Goal: Transaction & Acquisition: Download file/media

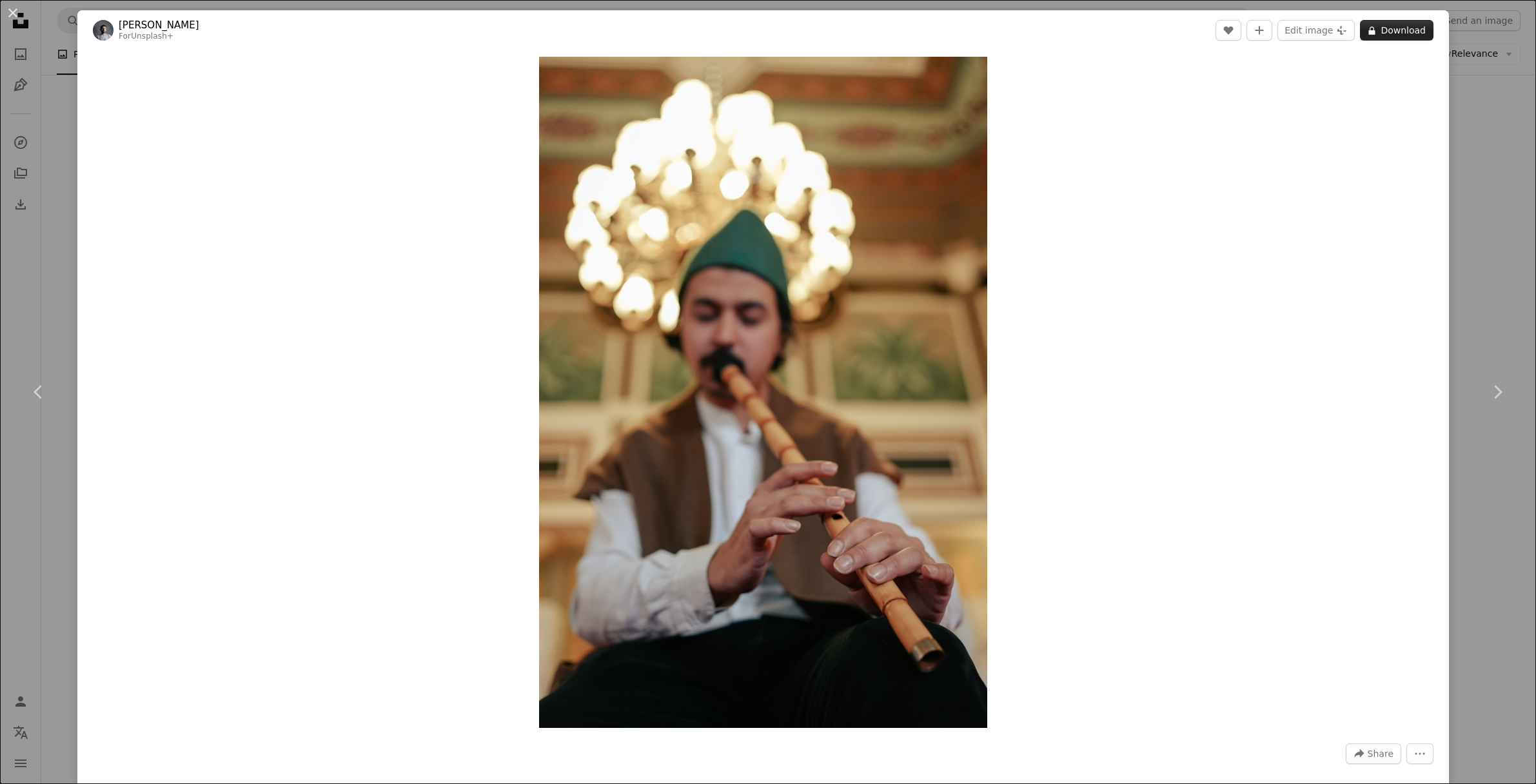
scroll to position [8508, 0]
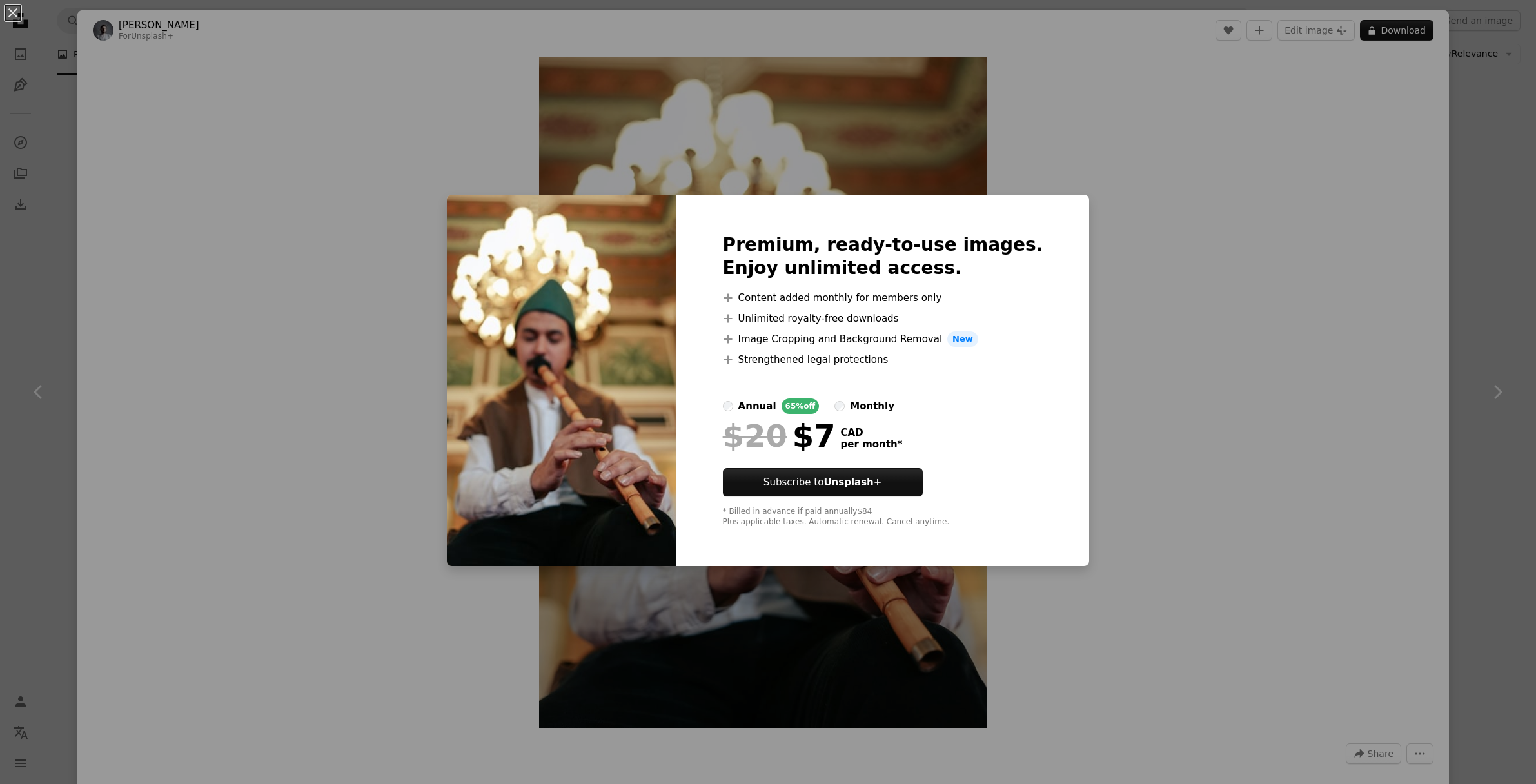
click at [1512, 176] on div "An X shape Premium, ready-to-use images. Enjoy unlimited access. A plus sign Co…" at bounding box center [768, 392] width 1536 height 784
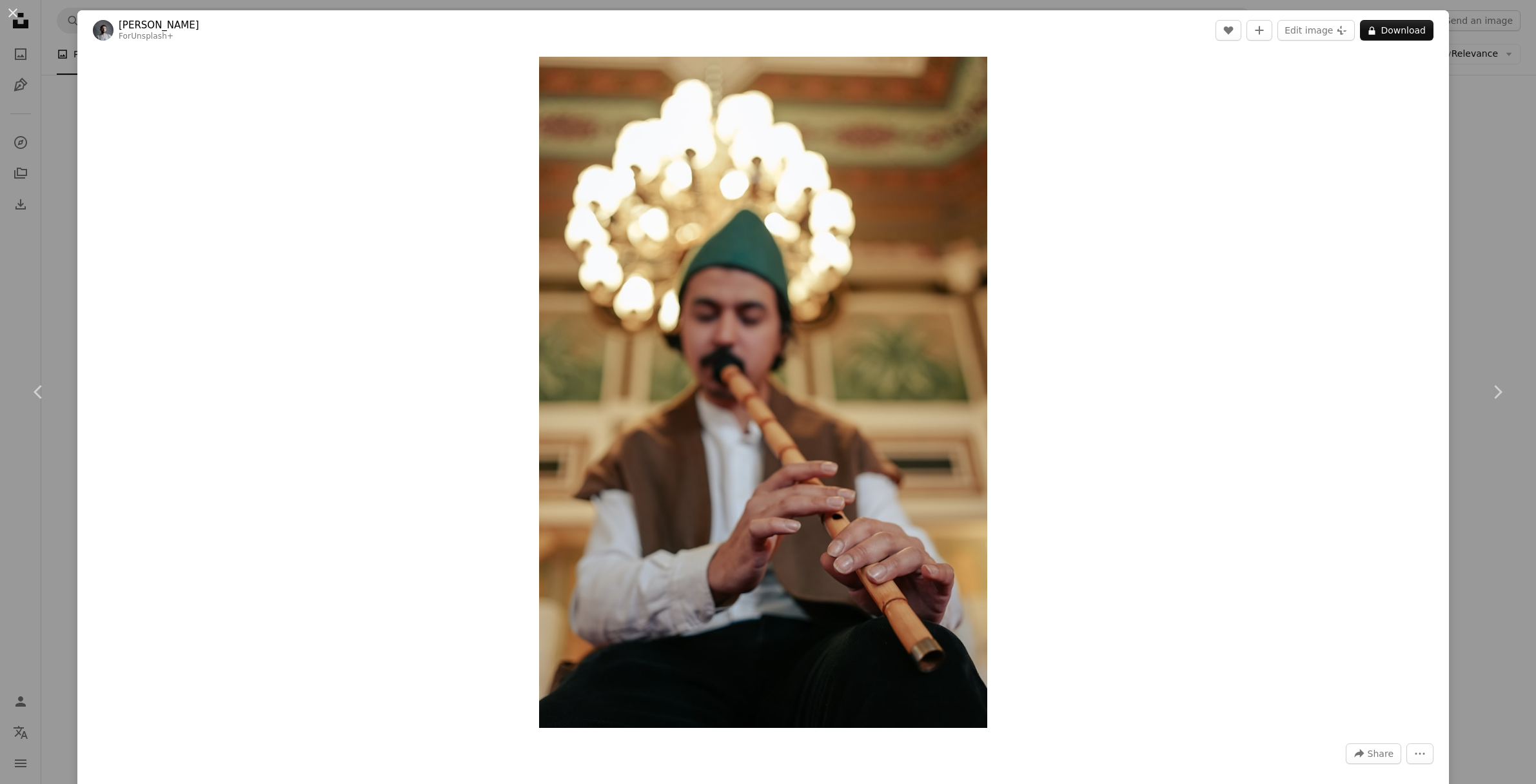
click at [1482, 136] on div "An X shape Chevron left Chevron right Yunus Tuğ For Unsplash+ A heart A plus si…" at bounding box center [768, 392] width 1536 height 784
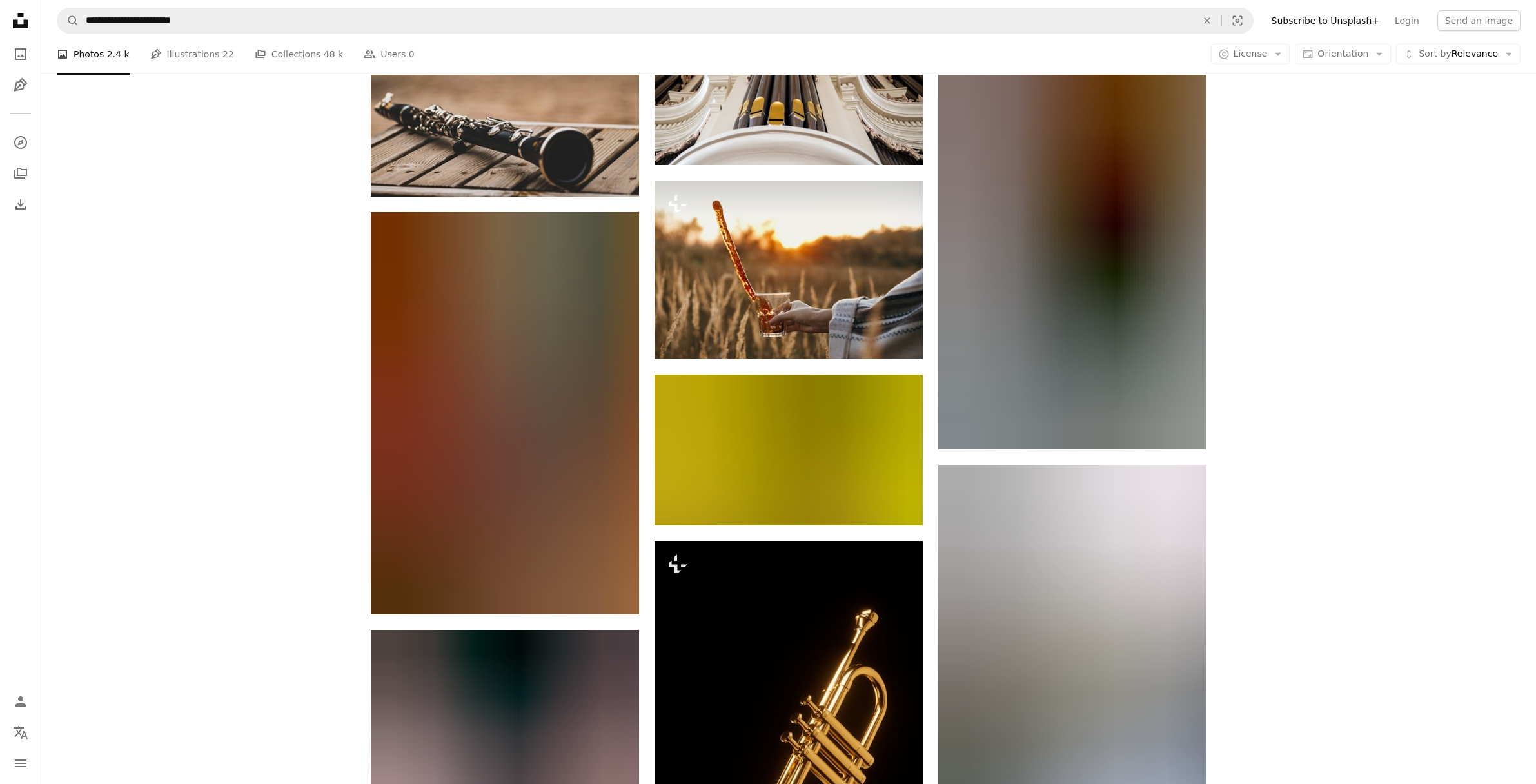
scroll to position [16719, 0]
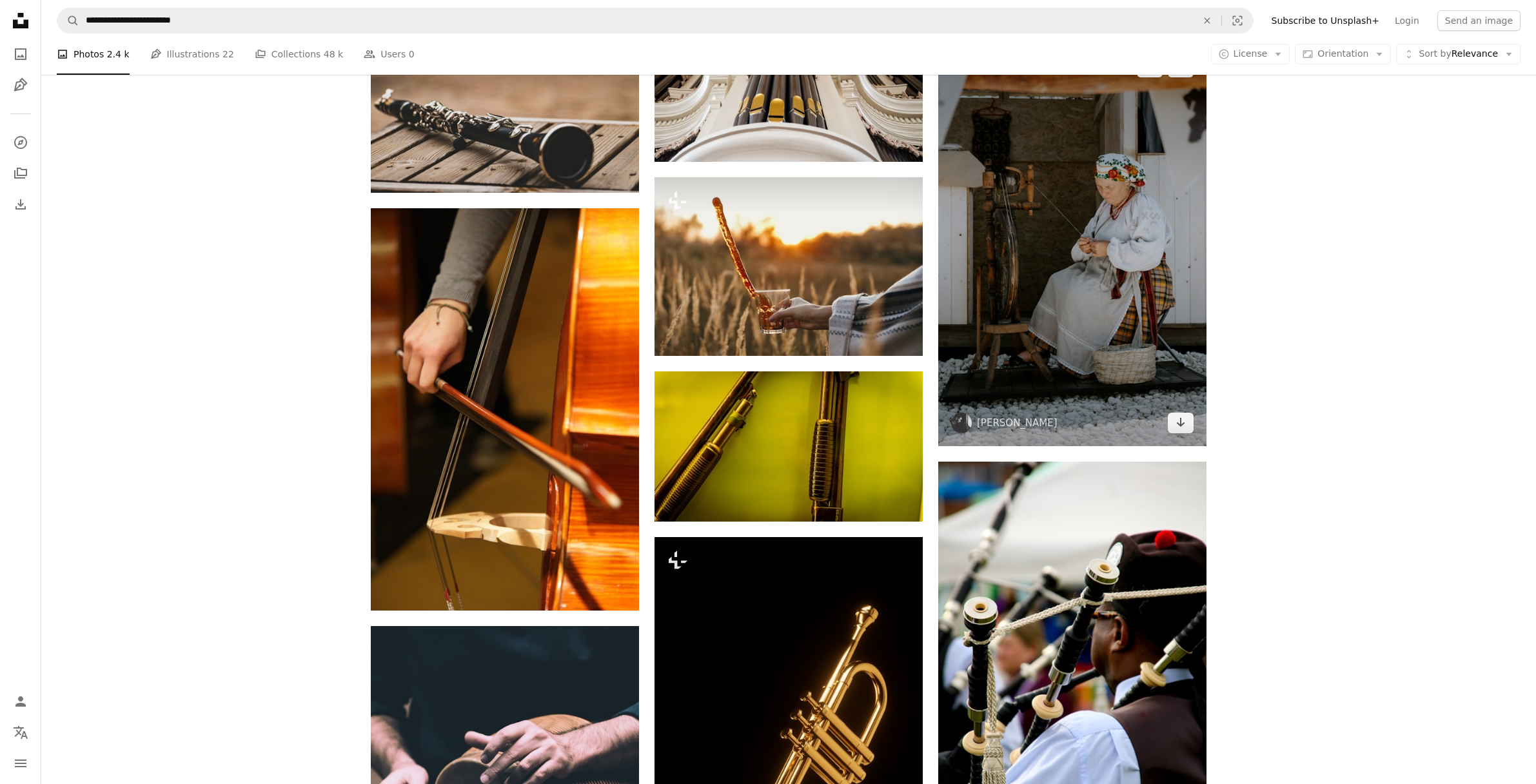
click at [1136, 182] on img at bounding box center [1072, 245] width 268 height 402
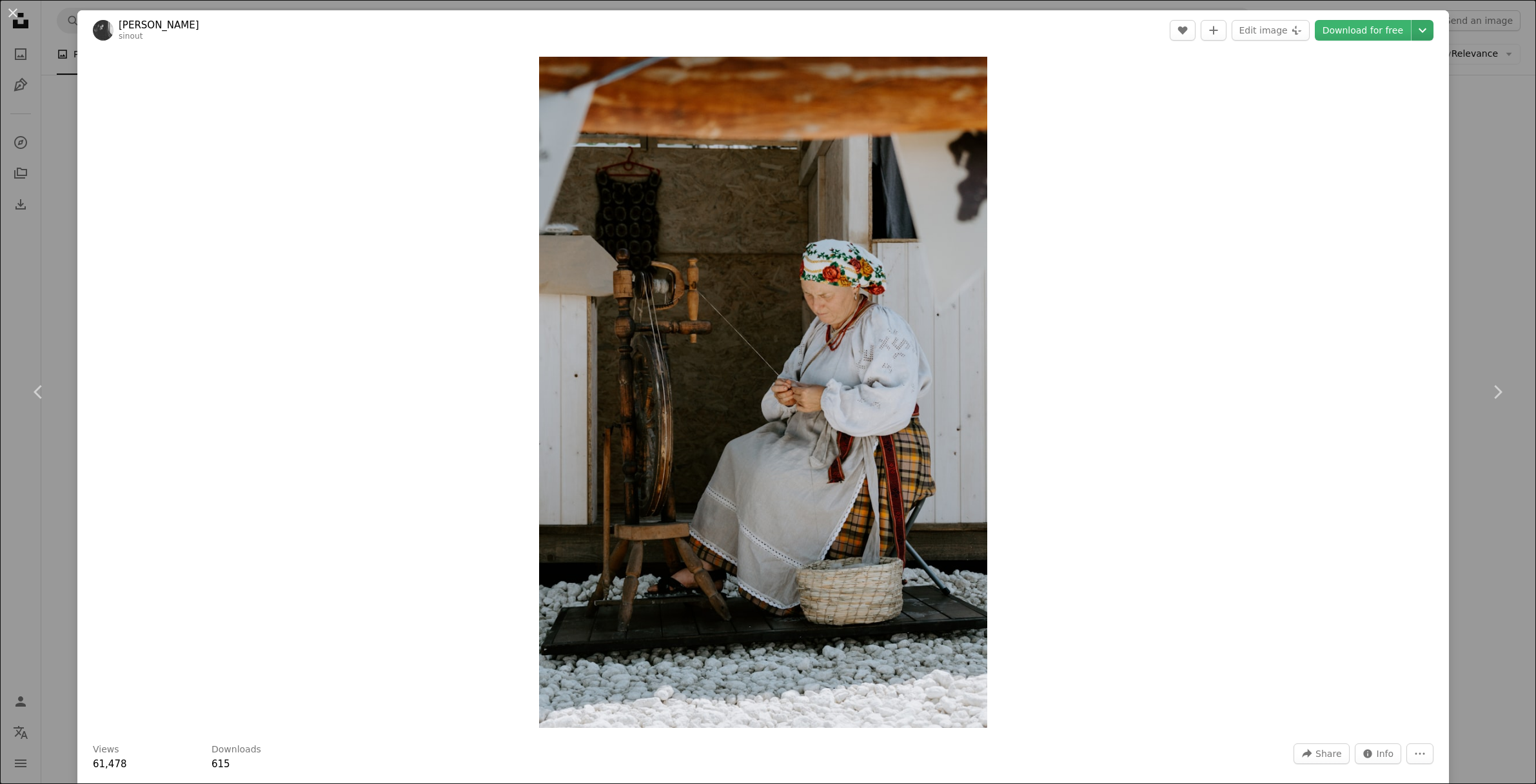
click at [1432, 32] on icon "Chevron down" at bounding box center [1422, 30] width 21 height 15
click at [1357, 113] on font "2400 x 3599" at bounding box center [1371, 108] width 57 height 10
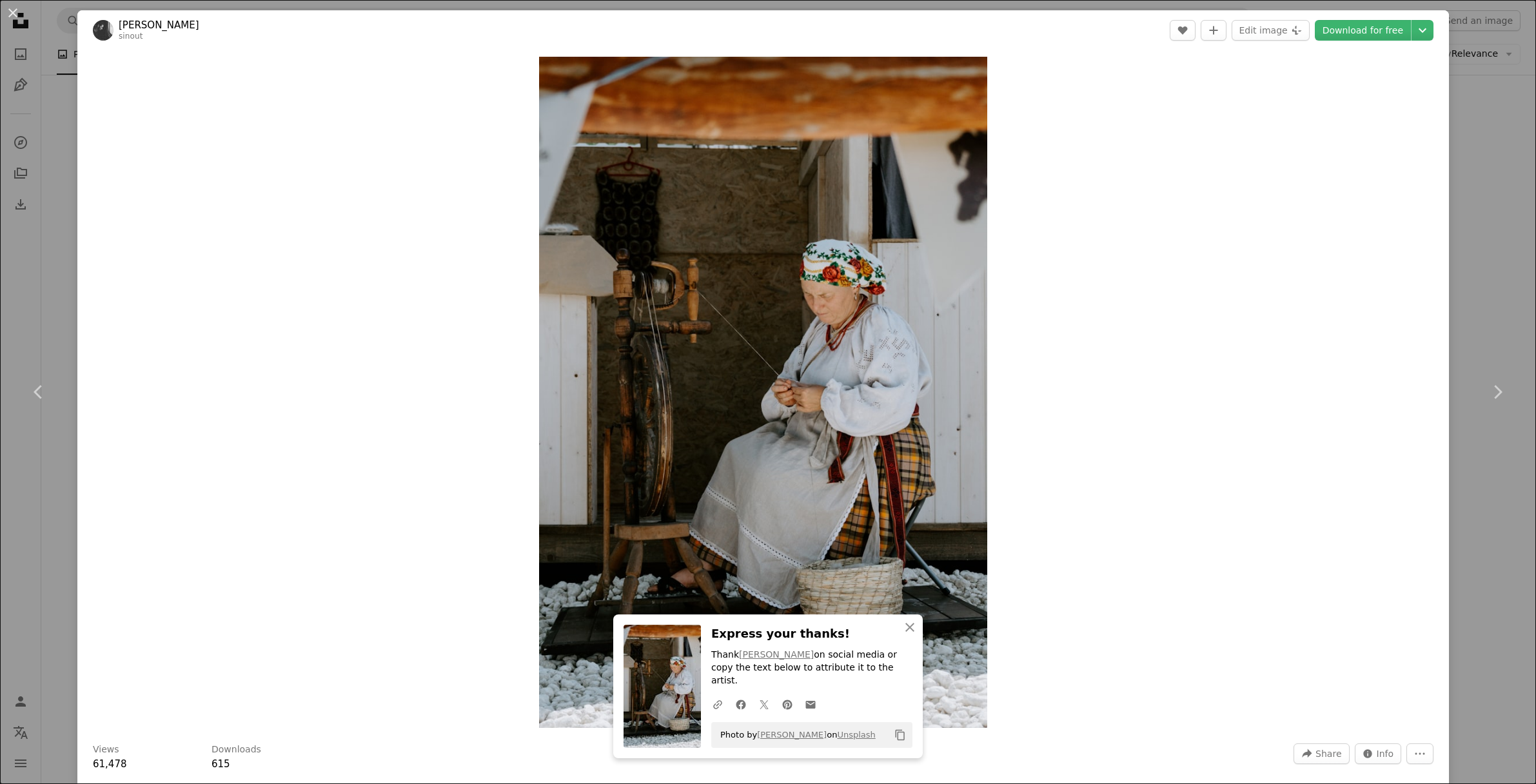
click at [57, 136] on div "An X shape Chevron left Chevron right [PERSON_NAME] sinout A heart A plus sign …" at bounding box center [768, 392] width 1536 height 784
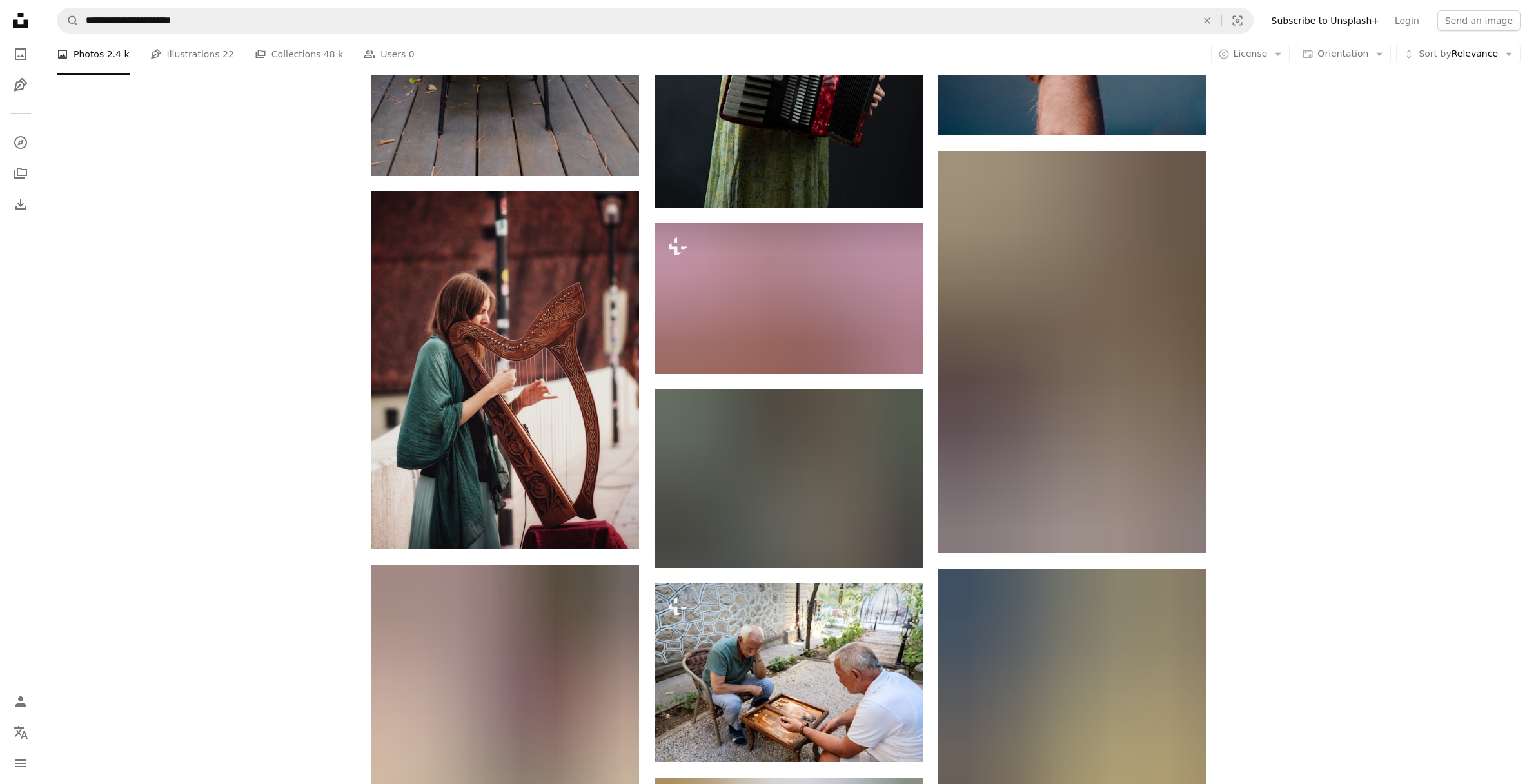
scroll to position [23933, 0]
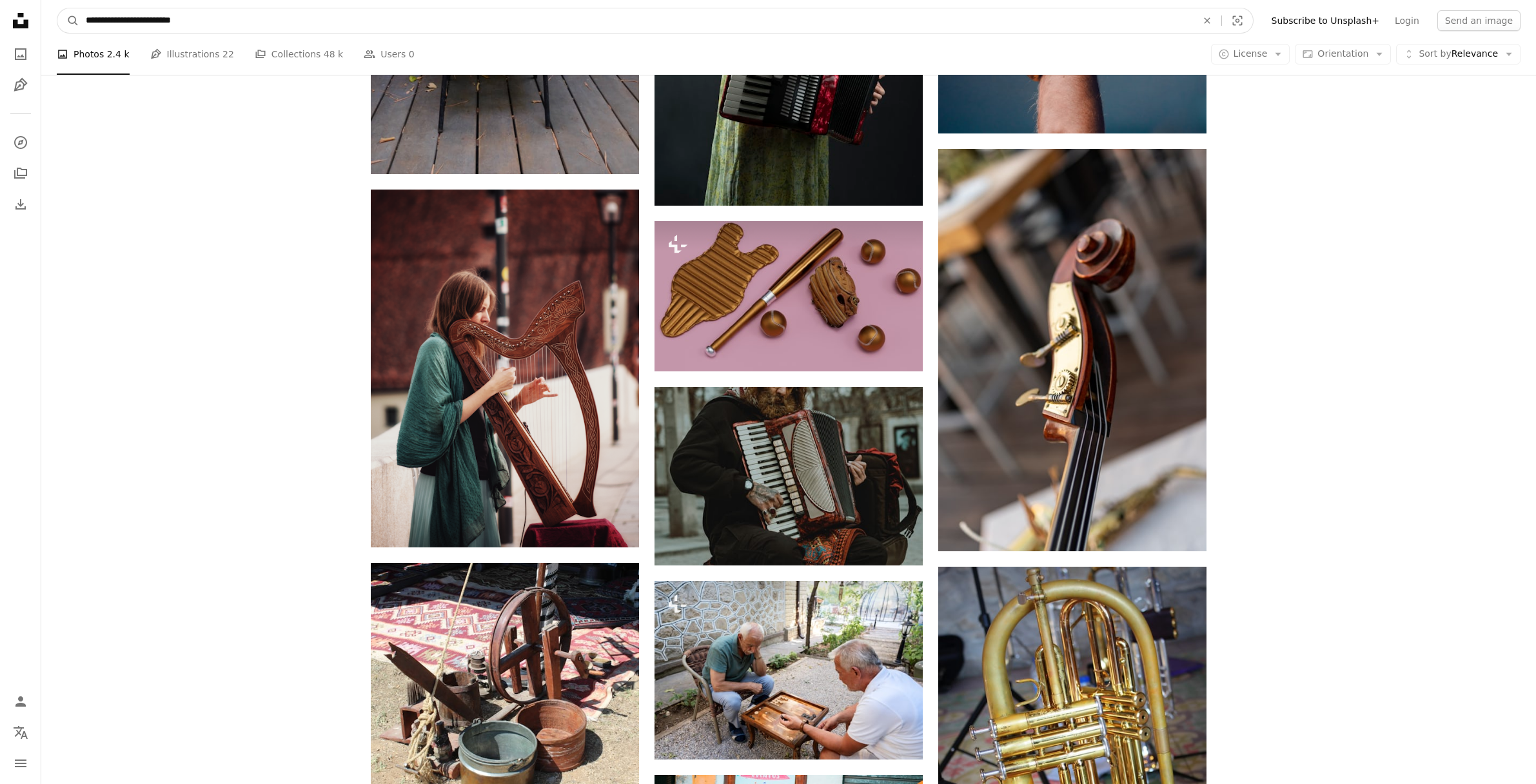
drag, startPoint x: 204, startPoint y: 22, endPoint x: 122, endPoint y: 25, distance: 82.1
click at [122, 25] on input "**********" at bounding box center [636, 20] width 1113 height 24
type input "**********"
click at [58, 8] on button "A magnifying glass" at bounding box center [68, 20] width 22 height 24
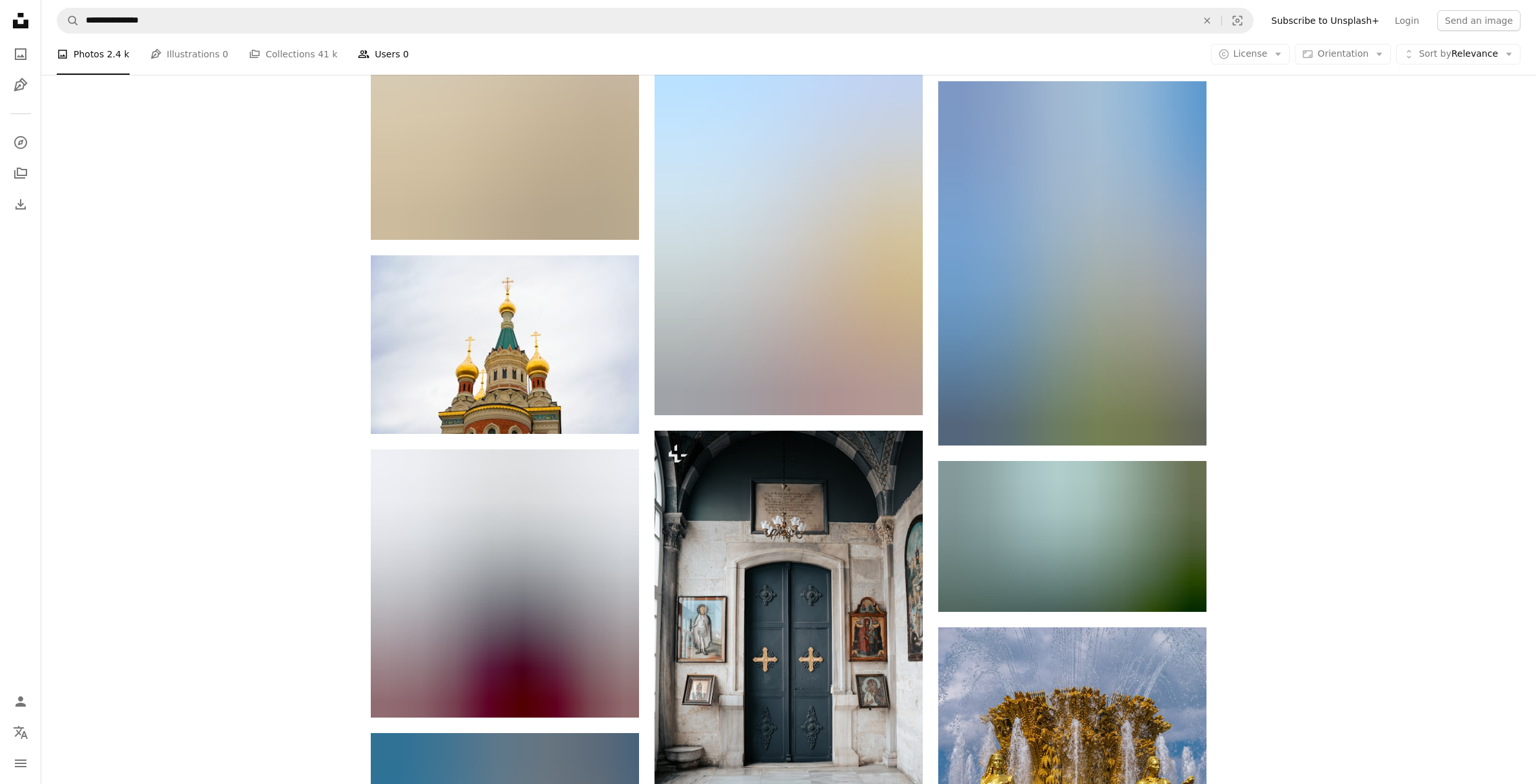
scroll to position [15733, 0]
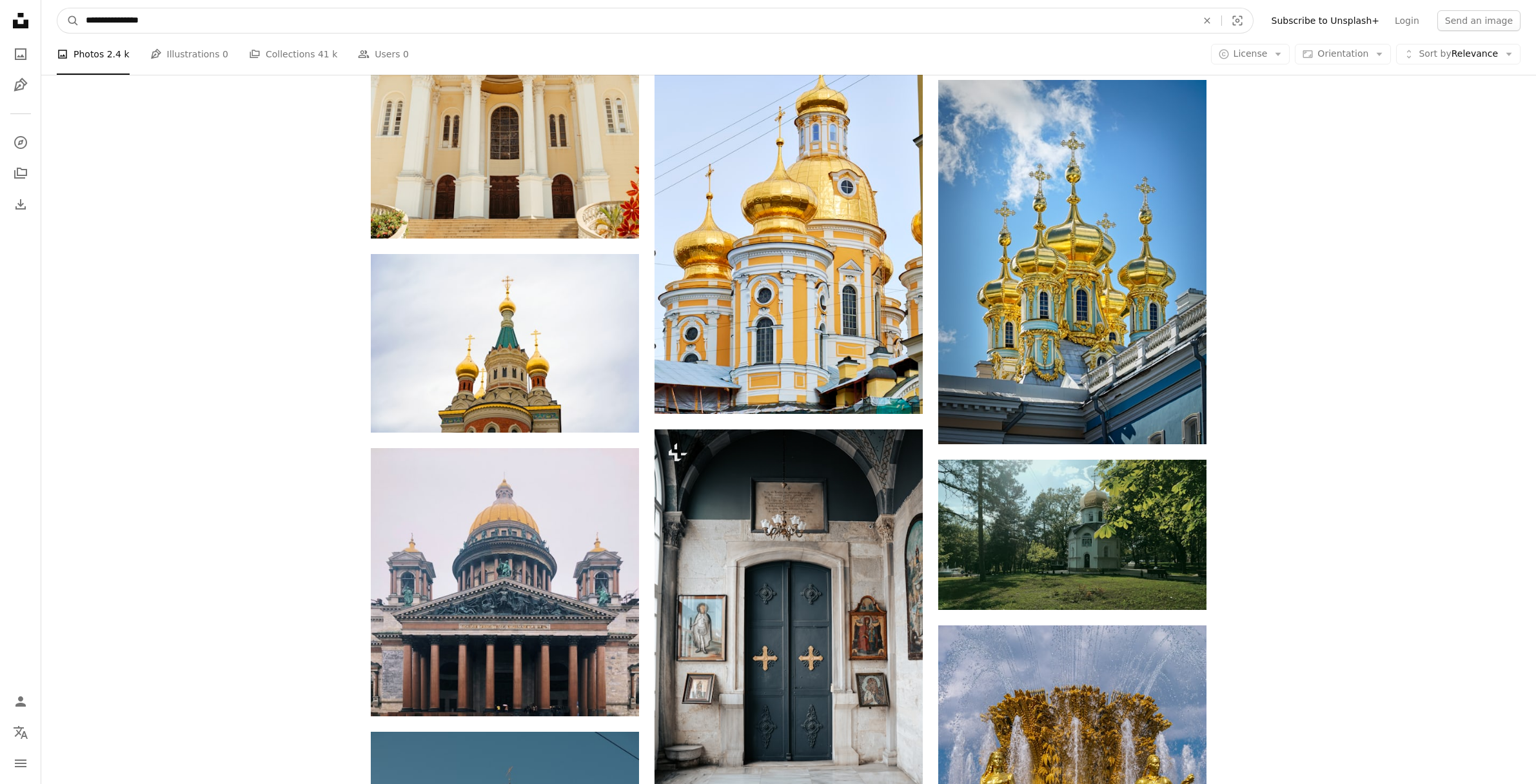
drag, startPoint x: 193, startPoint y: 22, endPoint x: 121, endPoint y: 25, distance: 72.1
click at [121, 25] on input "**********" at bounding box center [636, 20] width 1113 height 24
type input "**********"
click button "A magnifying glass" at bounding box center [68, 20] width 22 height 24
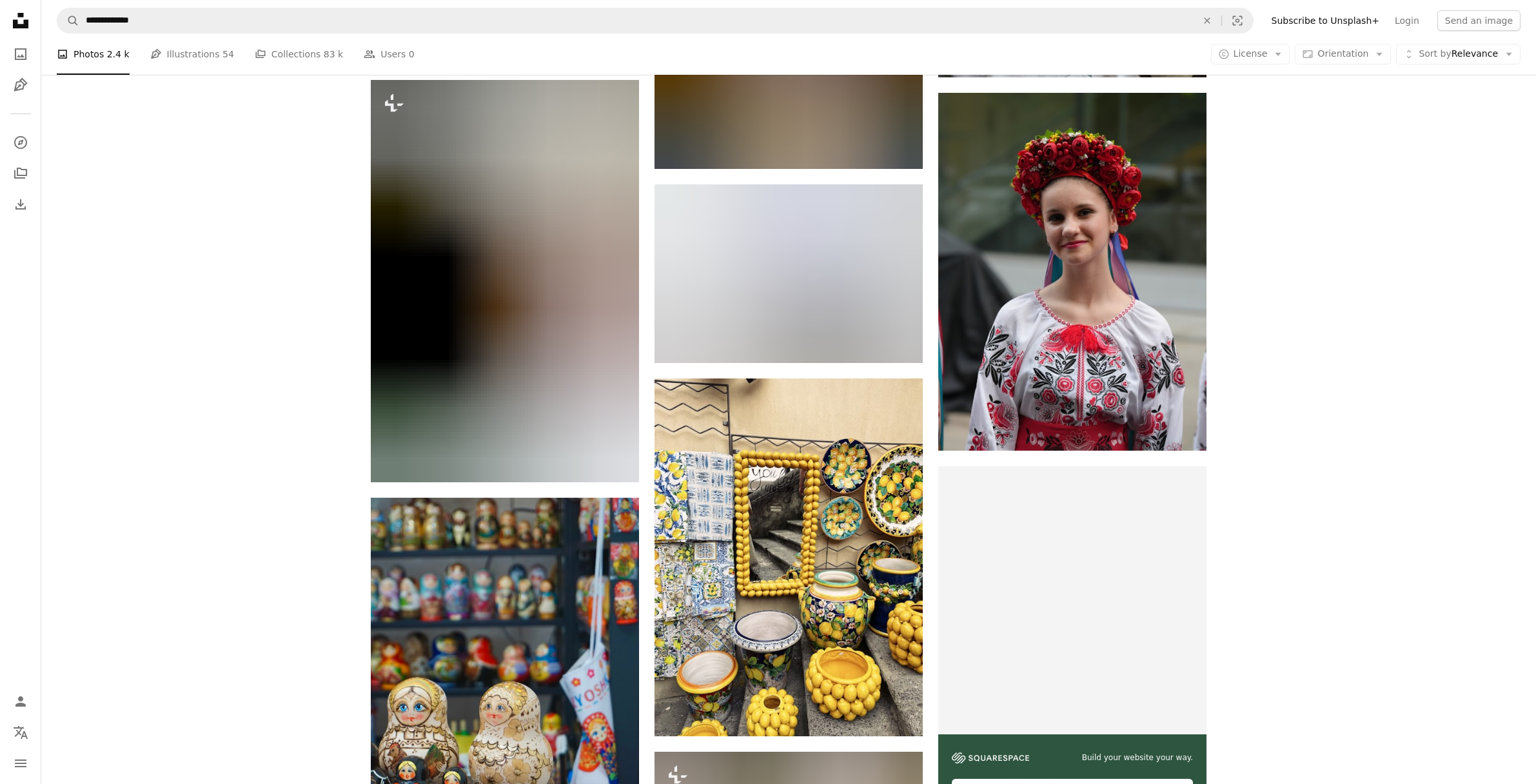
scroll to position [4190, 0]
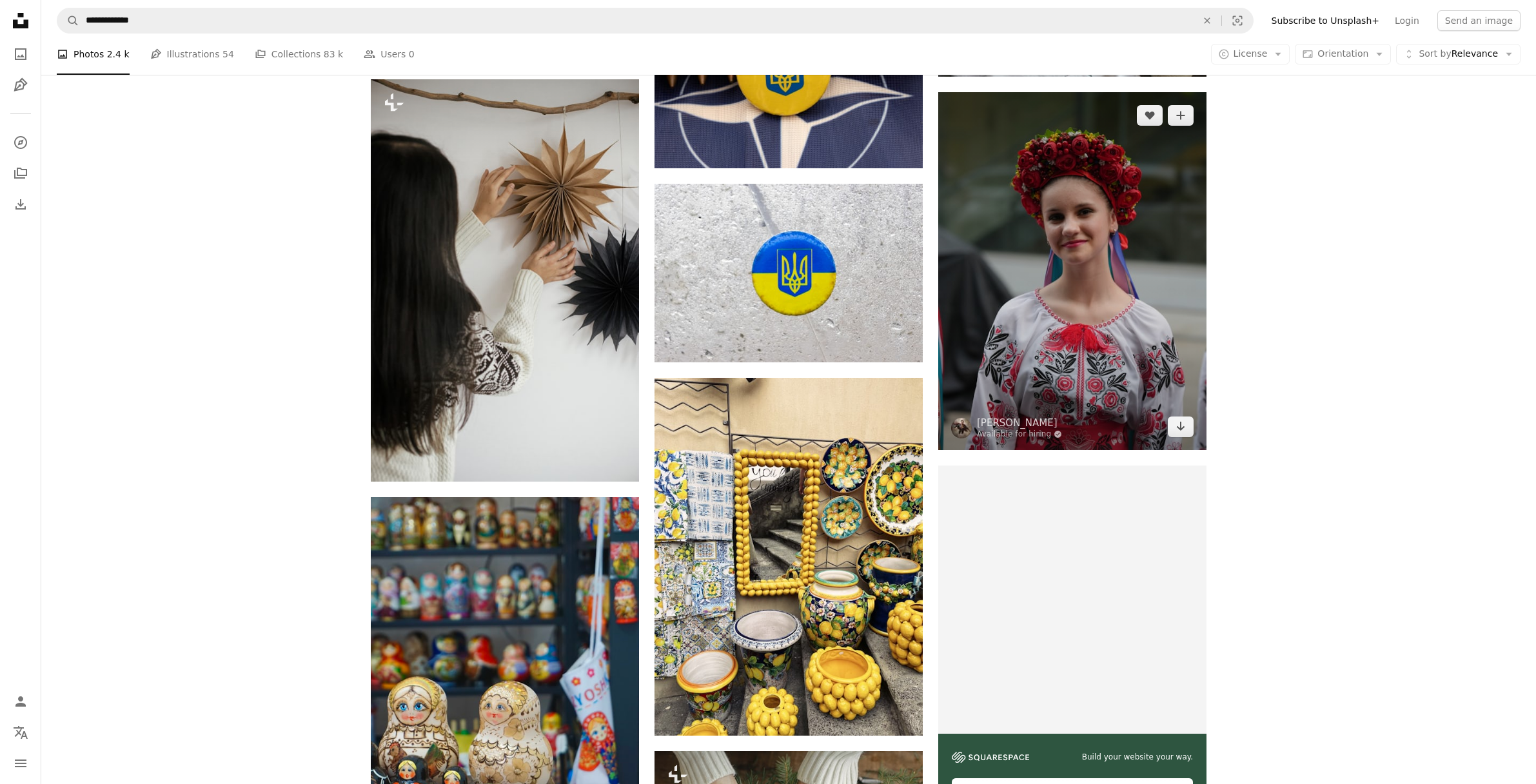
click at [975, 322] on img at bounding box center [1072, 272] width 268 height 358
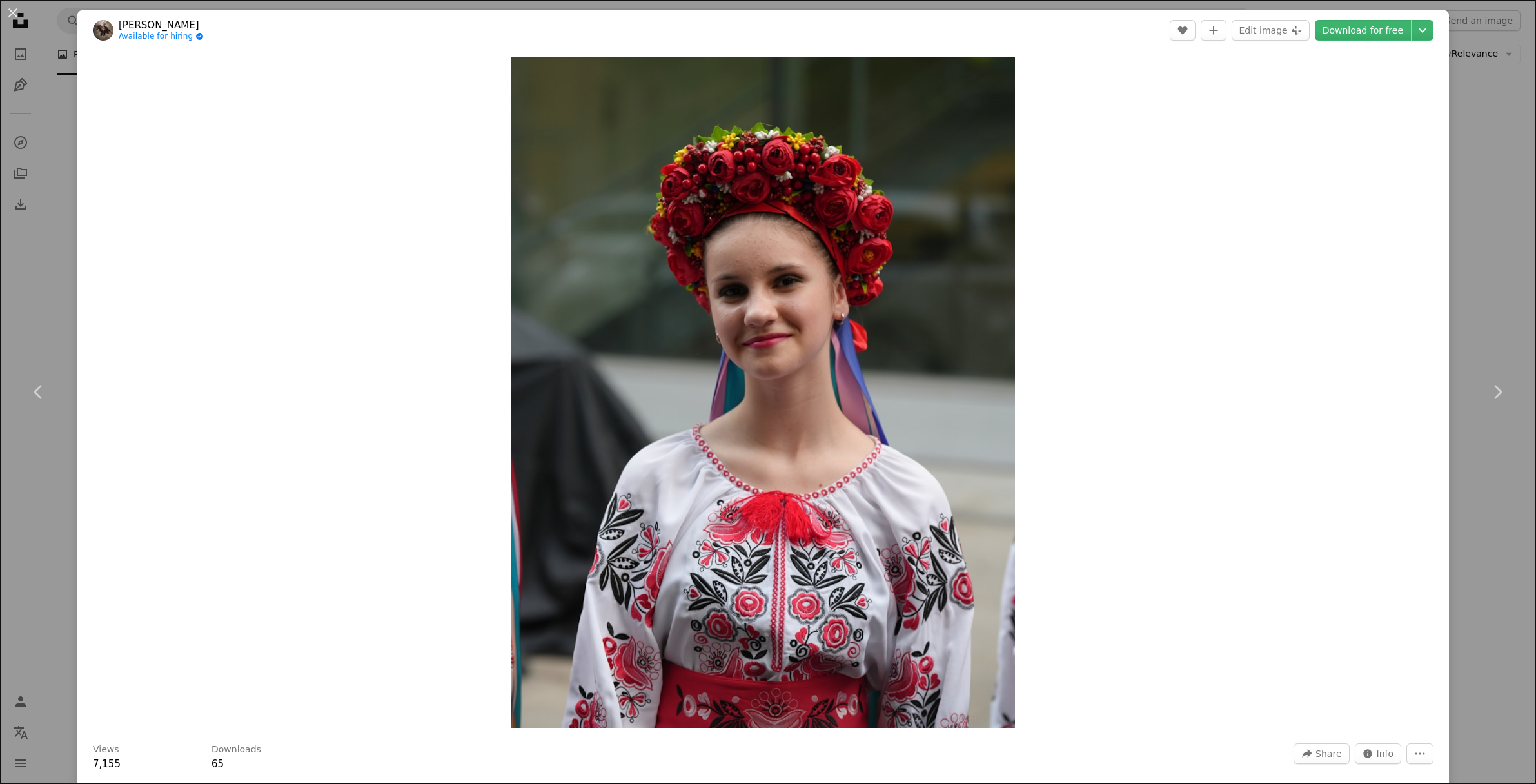
click at [1484, 209] on div "An X shape Chevron left Chevron right [PERSON_NAME] Available for hiring A chec…" at bounding box center [768, 392] width 1536 height 784
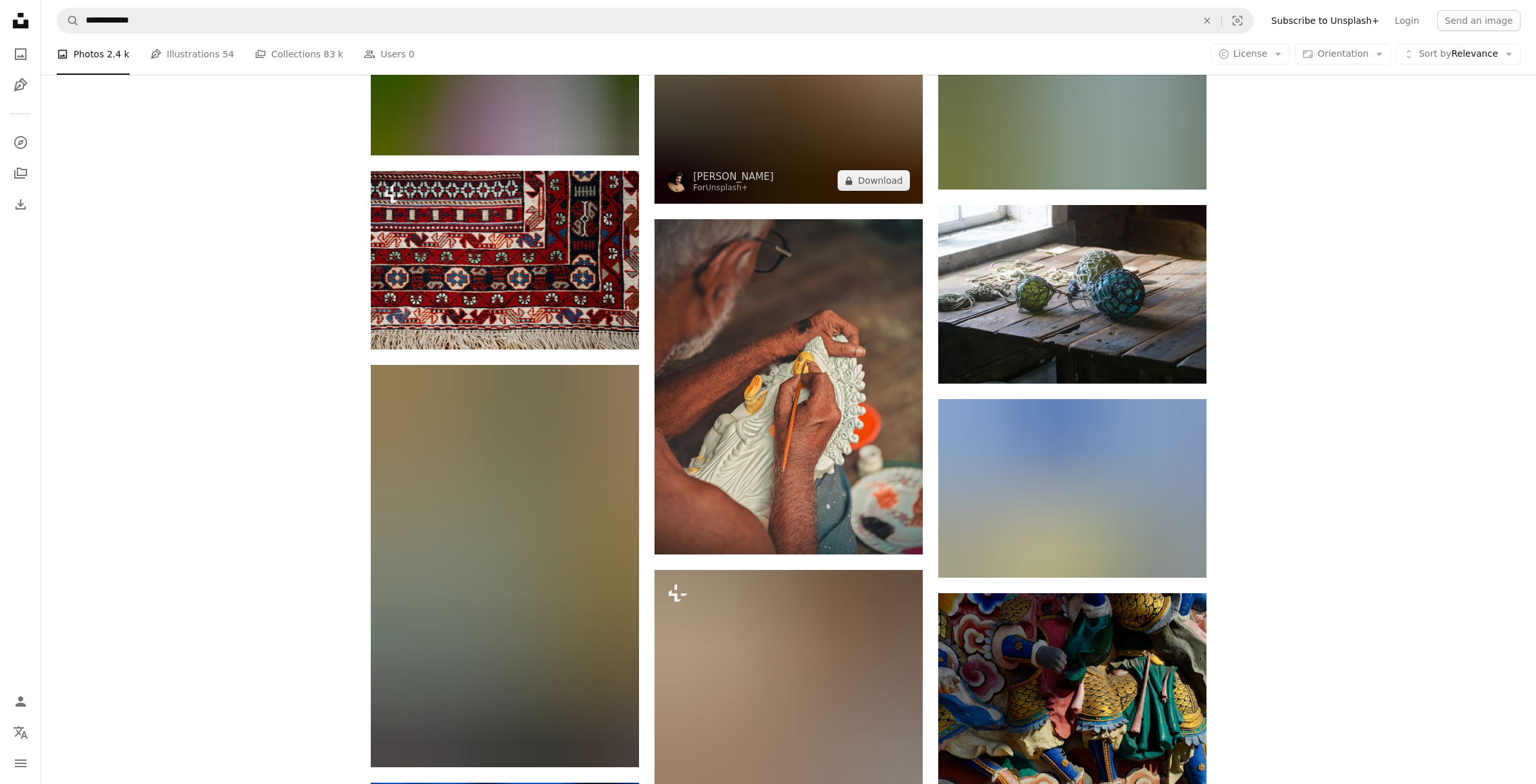
scroll to position [15934, 0]
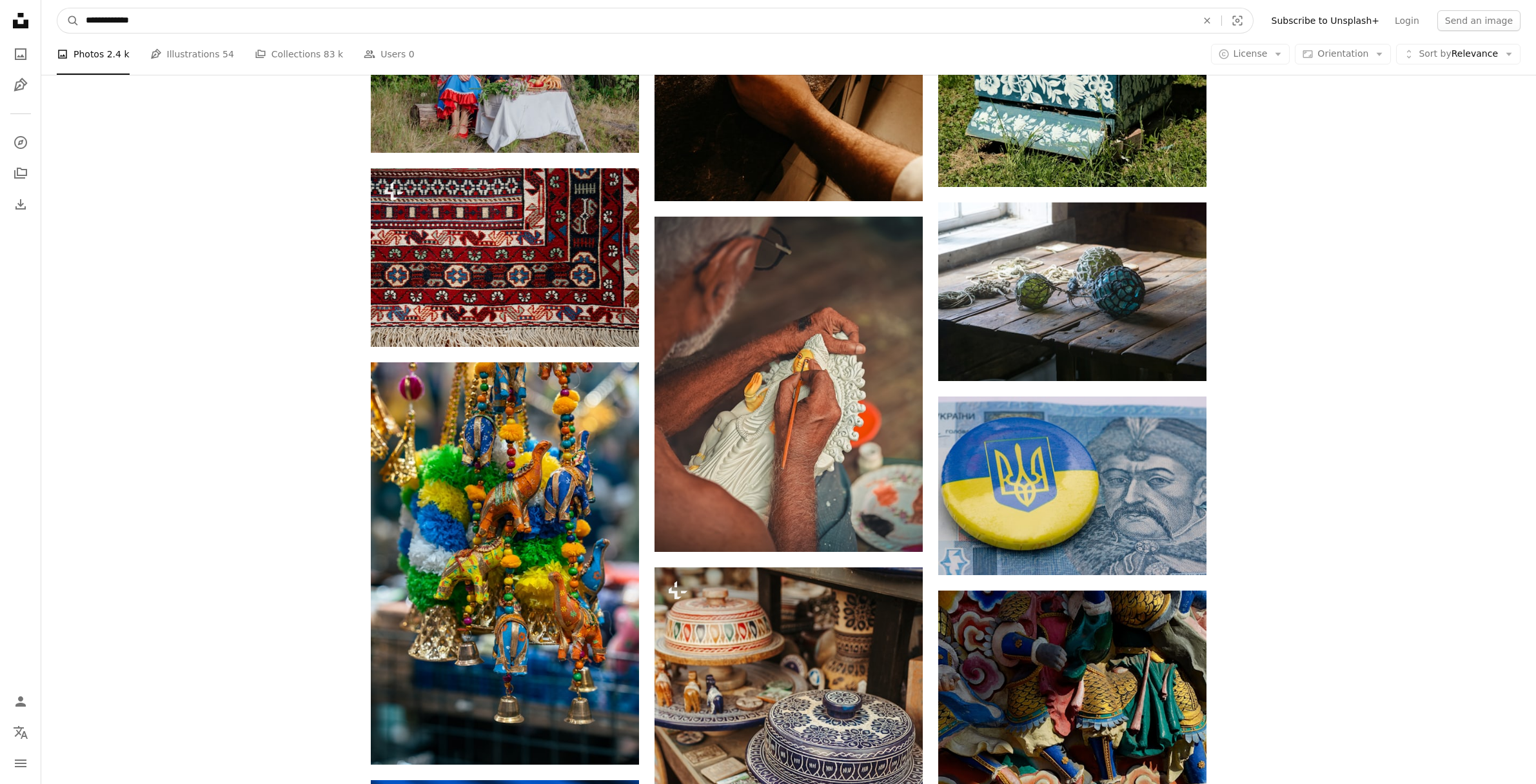
click at [204, 16] on input "**********" at bounding box center [636, 20] width 1113 height 24
type input "**********"
click button "A magnifying glass" at bounding box center [68, 20] width 22 height 24
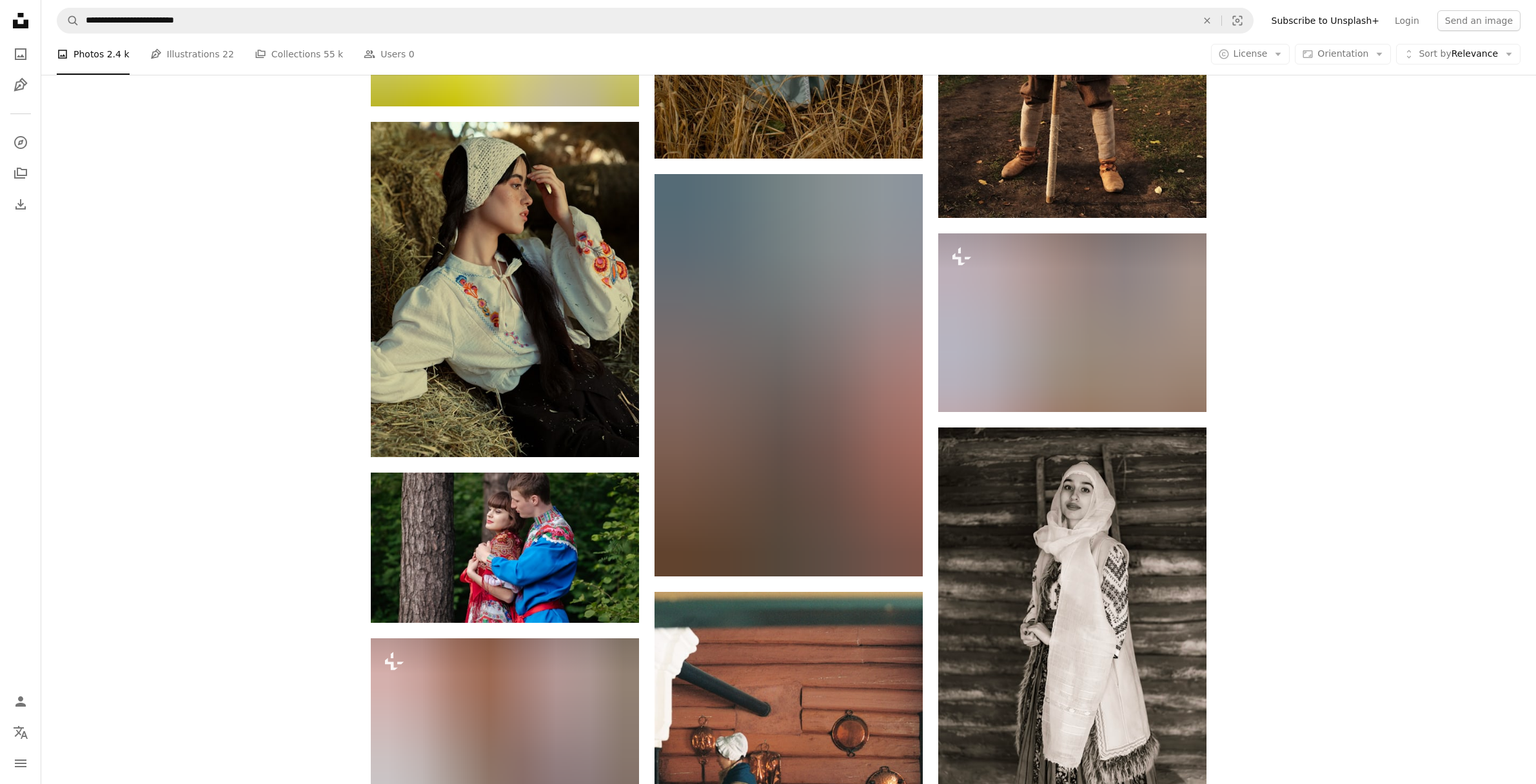
scroll to position [8299, 0]
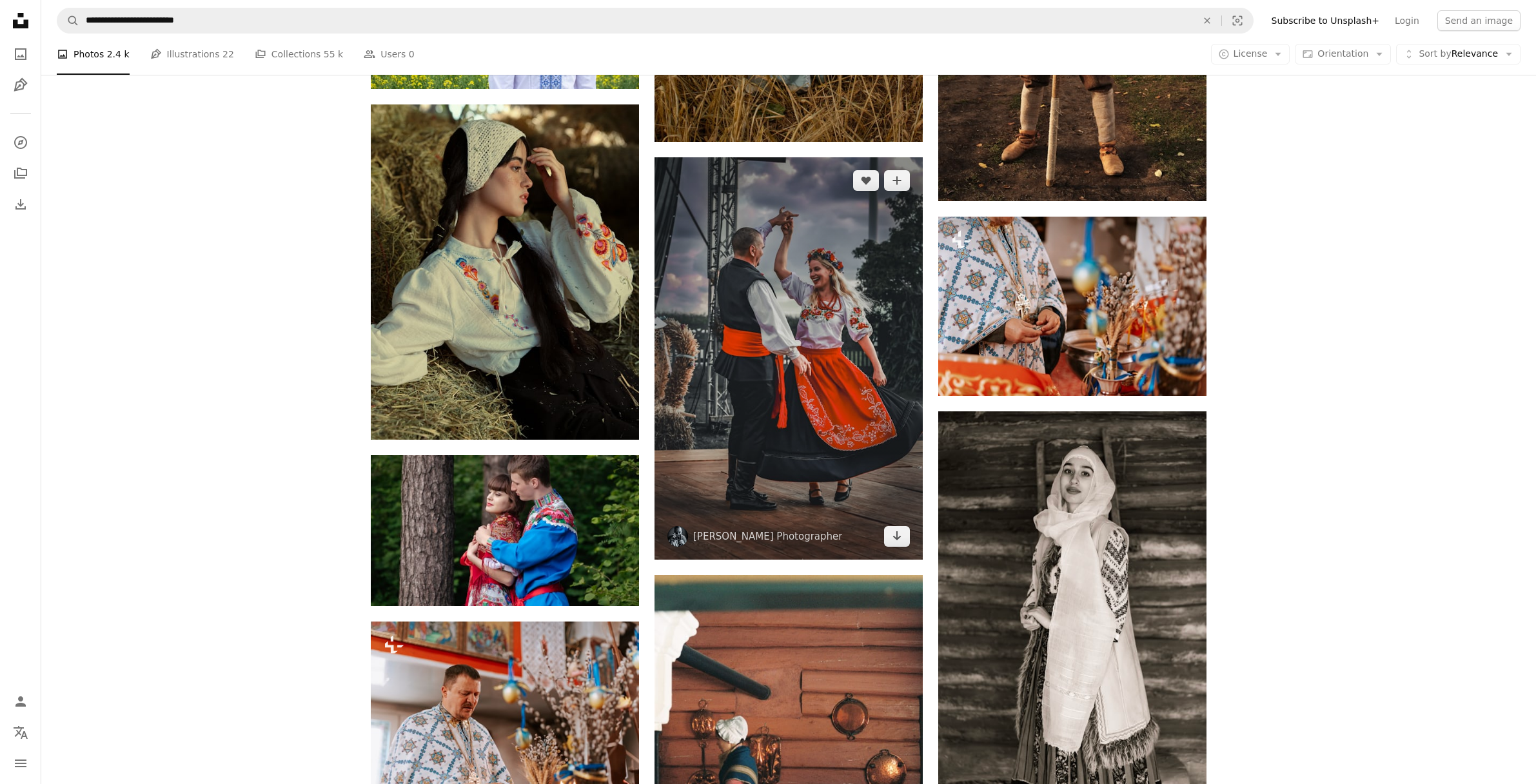
click at [772, 347] on img at bounding box center [789, 358] width 268 height 402
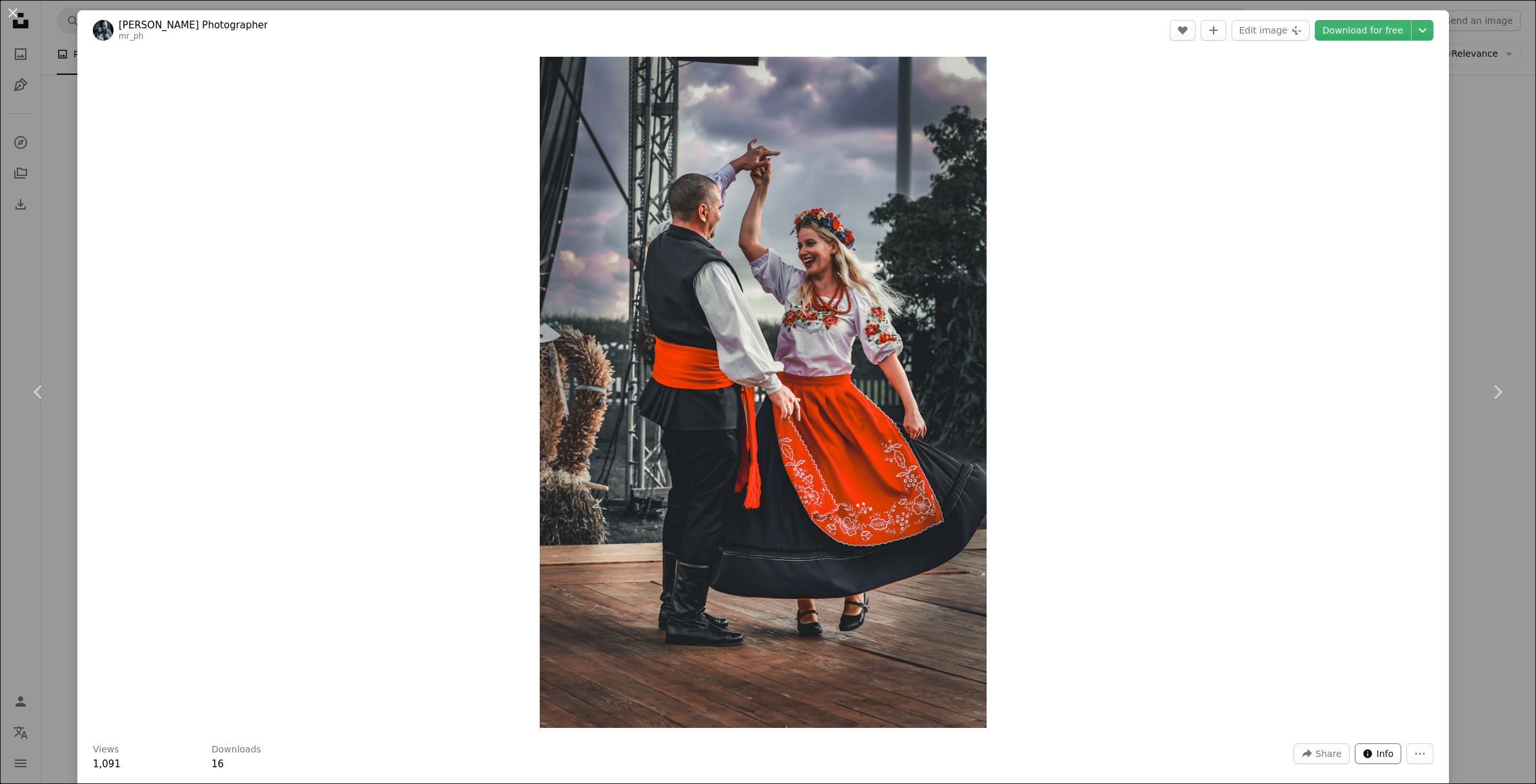
click at [1373, 752] on icon "Info icon" at bounding box center [1367, 753] width 10 height 10
click at [1348, 503] on div "Zoom in" at bounding box center [763, 392] width 1371 height 684
click at [1425, 755] on icon "More Actions" at bounding box center [1419, 753] width 12 height 12
click at [1479, 585] on dialog "An X shape Chevron left Chevron right Alex Photographer mr_ph A heart A plus si…" at bounding box center [768, 392] width 1536 height 784
drag, startPoint x: 1497, startPoint y: 601, endPoint x: 1471, endPoint y: 599, distance: 26.1
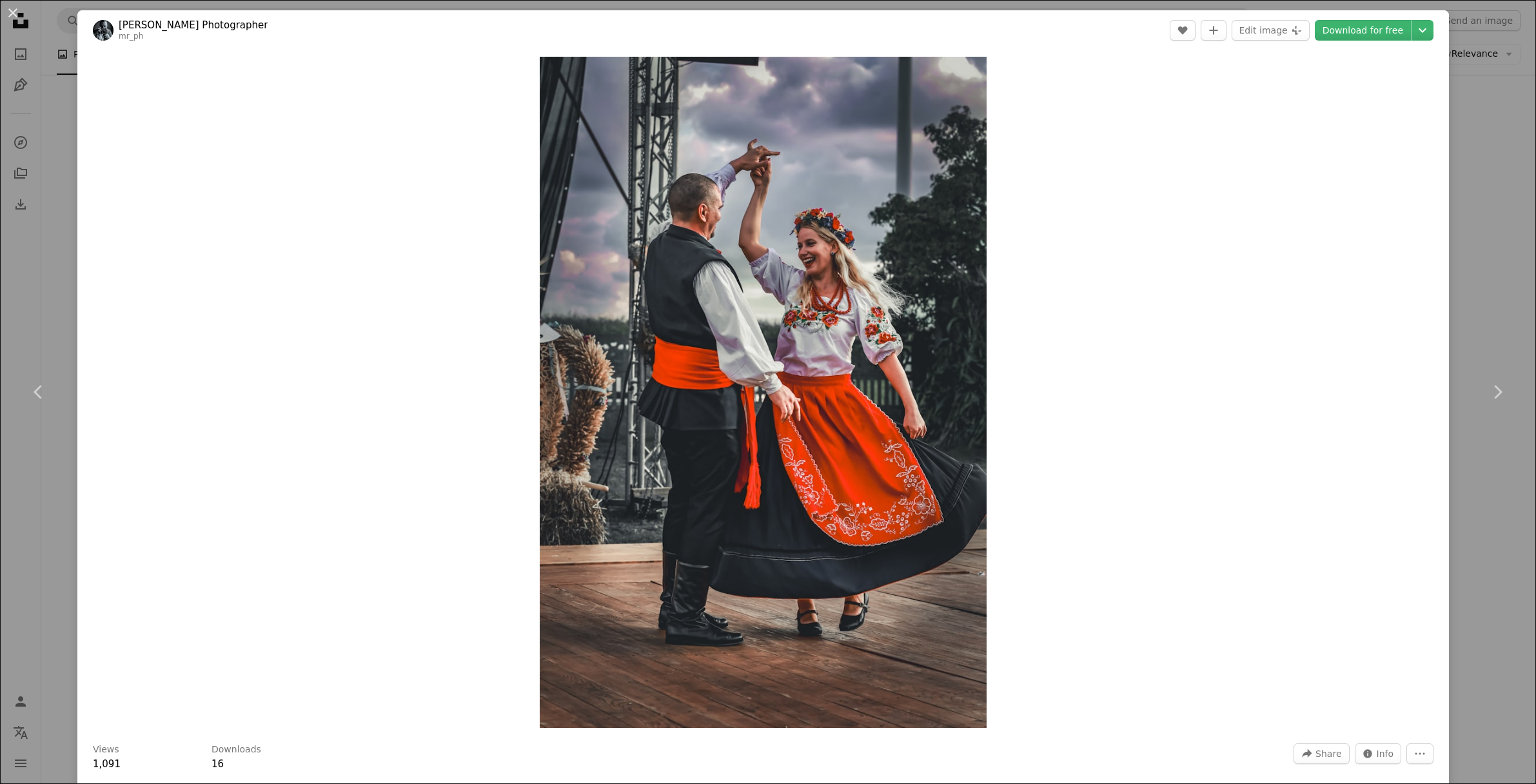
click at [1496, 601] on div "An X shape Chevron left Chevron right Alex Photographer mr_ph A heart A plus si…" at bounding box center [768, 392] width 1536 height 784
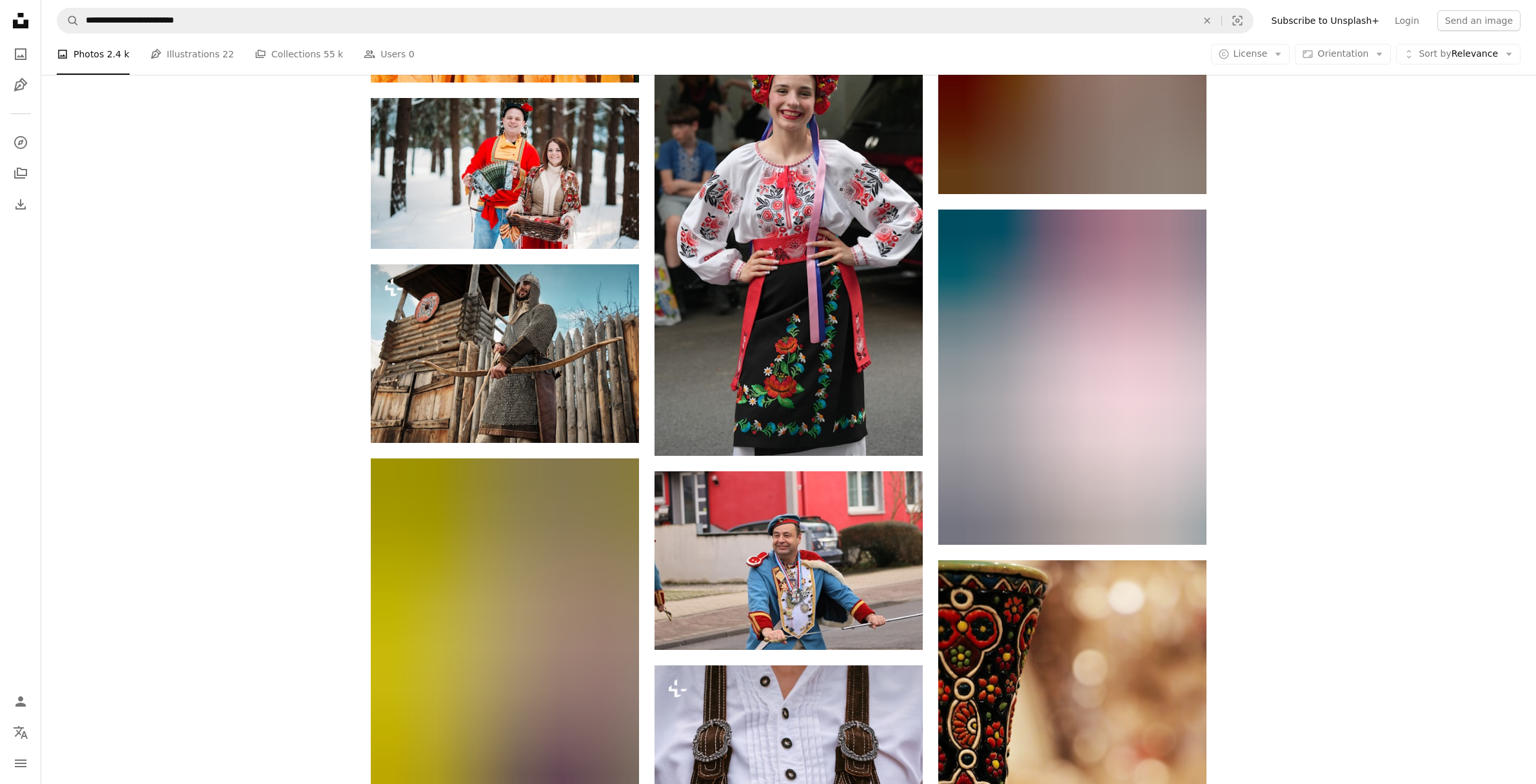
scroll to position [21766, 0]
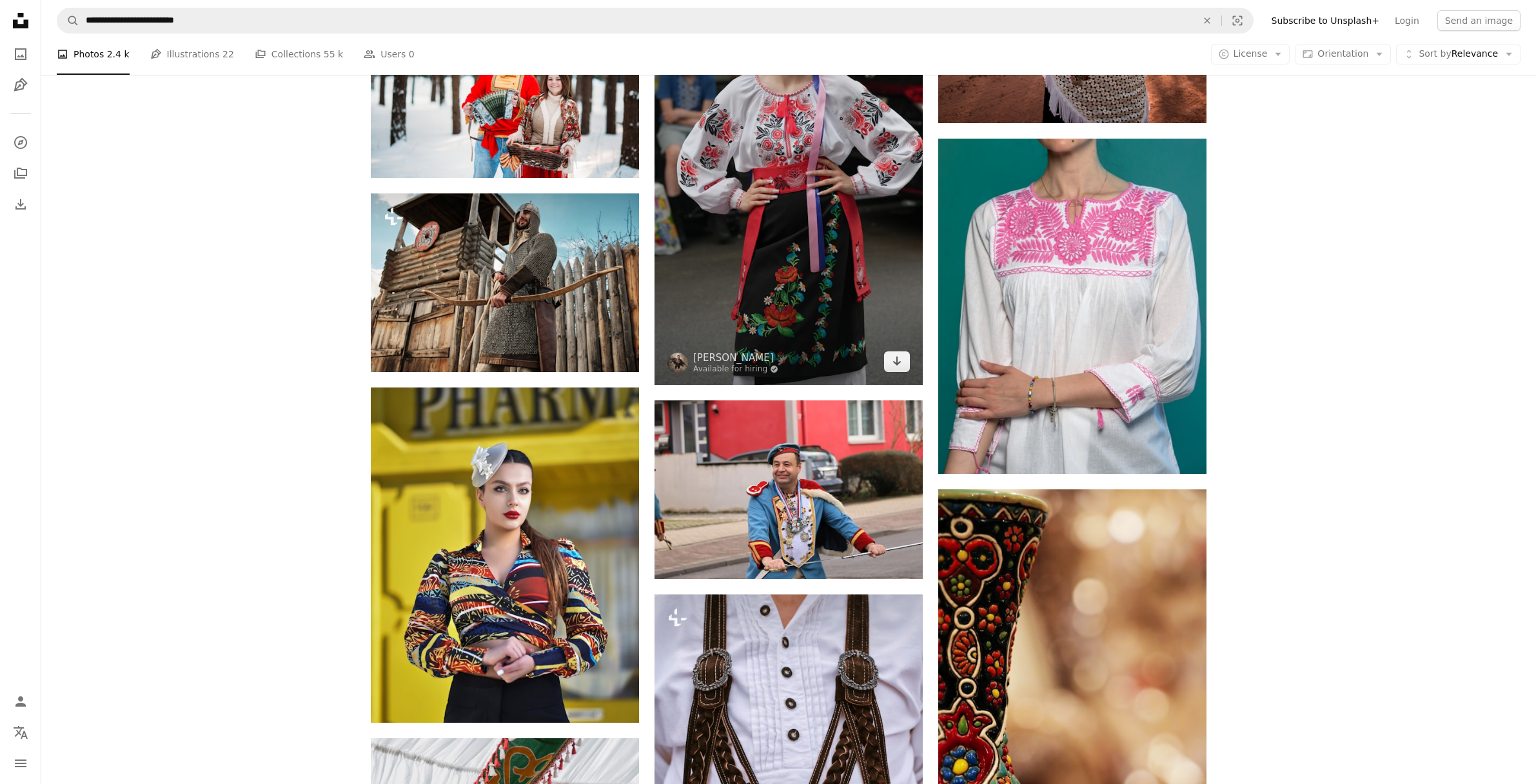
click at [837, 334] on img at bounding box center [789, 146] width 268 height 477
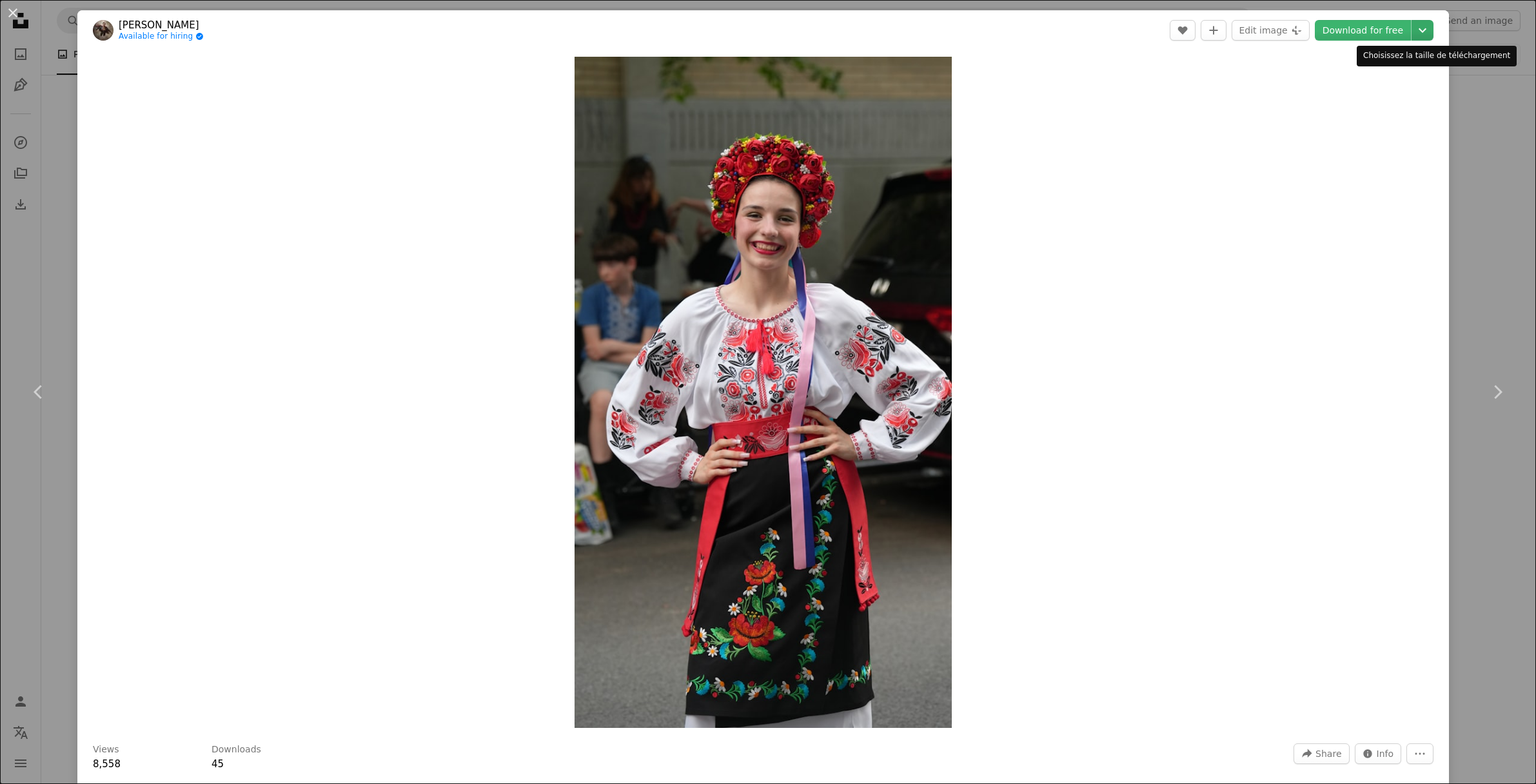
click at [1433, 33] on icon "Chevron down" at bounding box center [1422, 30] width 21 height 15
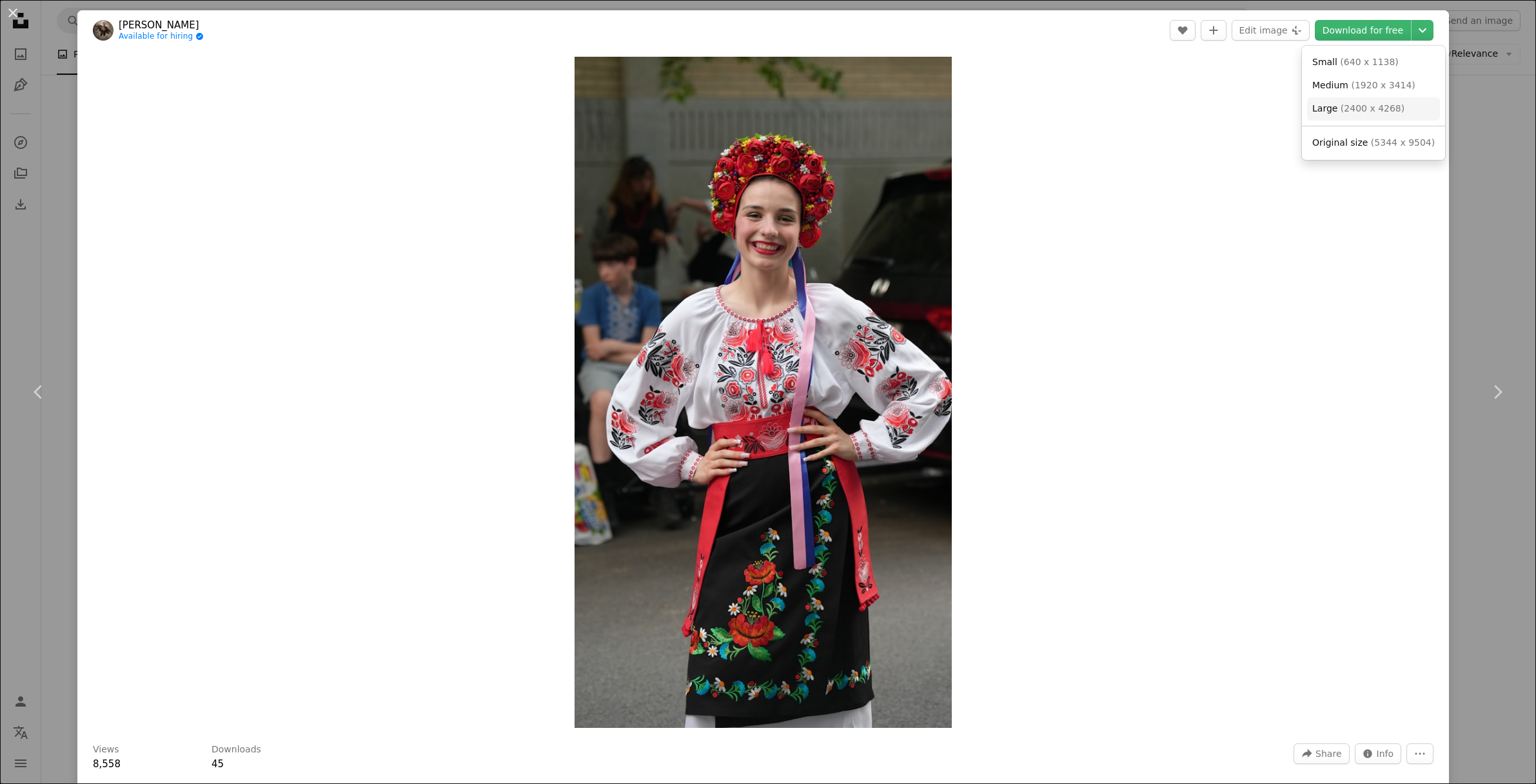
click at [1386, 111] on font "2400 x 4268" at bounding box center [1371, 108] width 57 height 10
